Goal: Find specific page/section: Find specific page/section

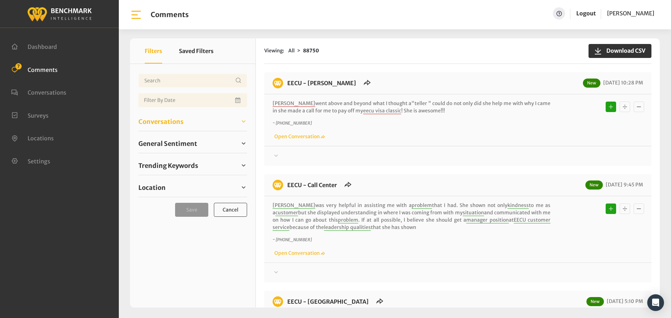
click at [172, 121] on span "Conversations" at bounding box center [160, 121] width 45 height 9
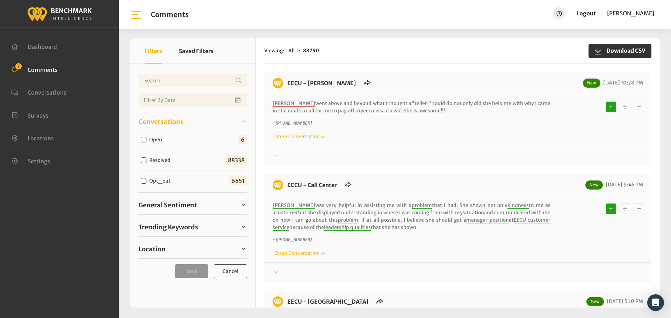
click at [145, 139] on input "Open" at bounding box center [144, 140] width 6 height 6
checkbox input "true"
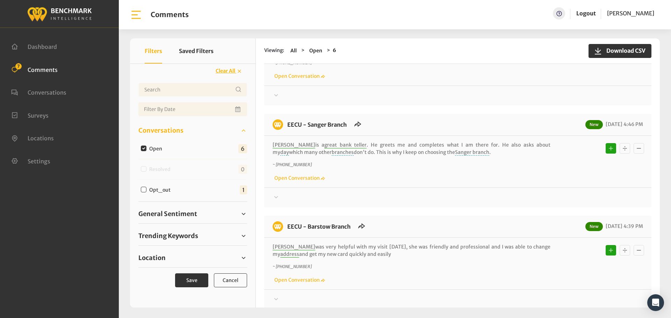
scroll to position [344, 0]
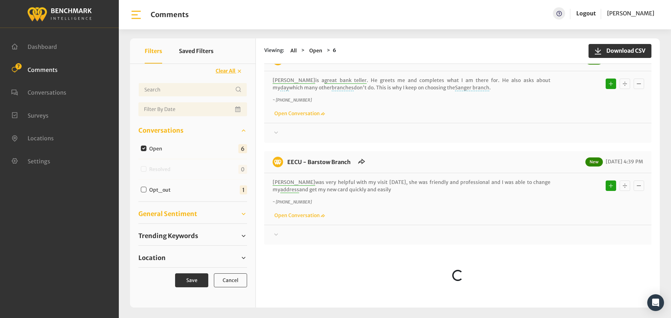
click at [154, 210] on span "General Sentiment" at bounding box center [167, 213] width 59 height 9
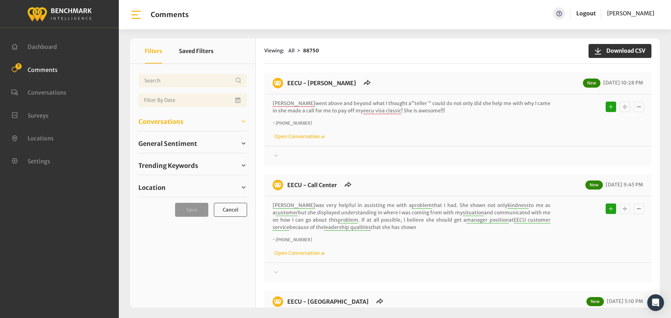
click at [157, 119] on span "Conversations" at bounding box center [160, 121] width 45 height 9
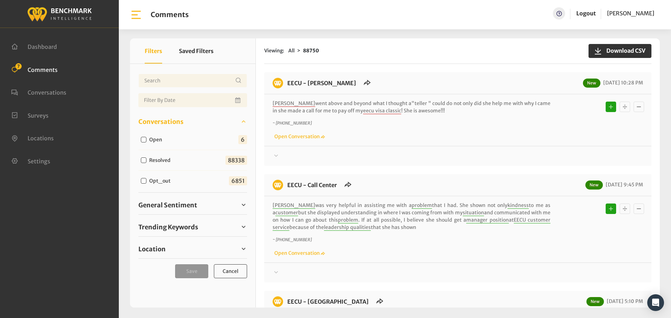
click at [141, 139] on input "Open" at bounding box center [144, 140] width 6 height 6
checkbox input "true"
